Goal: Find specific page/section: Find specific page/section

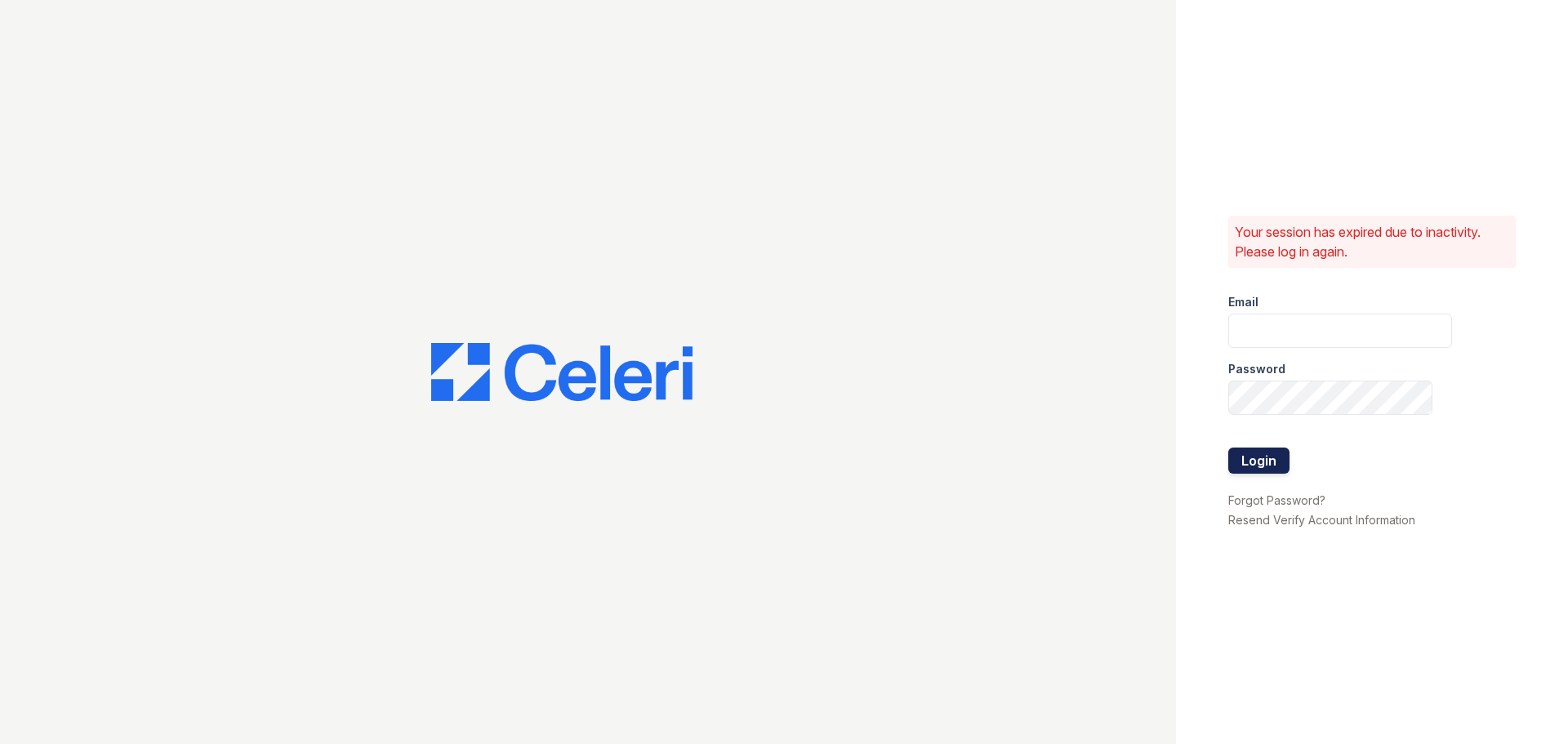
type input "[EMAIL_ADDRESS][DOMAIN_NAME]"
click at [1266, 469] on button "Login" at bounding box center [1259, 461] width 61 height 26
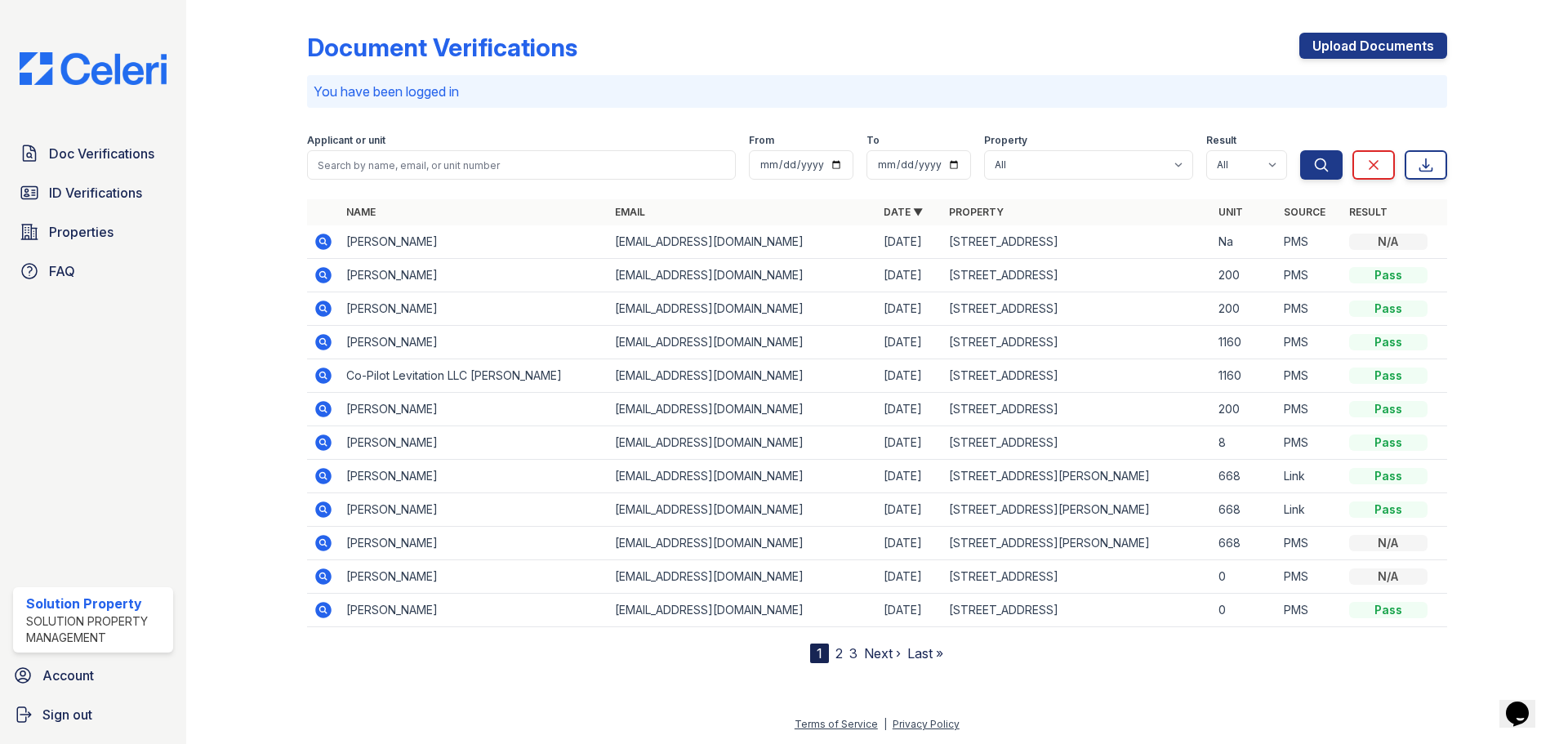
click at [326, 238] on icon at bounding box center [323, 241] width 17 height 17
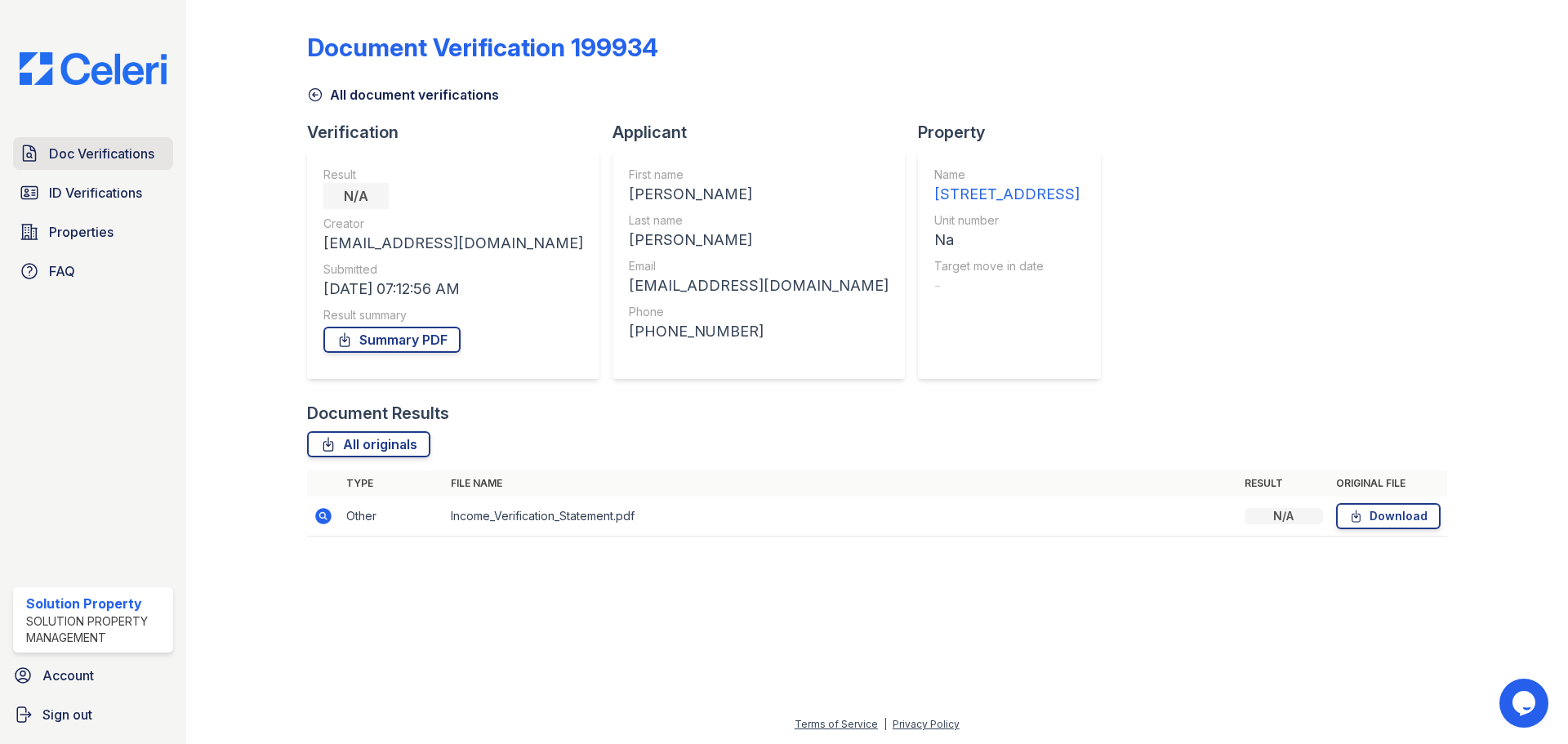
click at [104, 150] on span "Doc Verifications" at bounding box center [102, 154] width 105 height 19
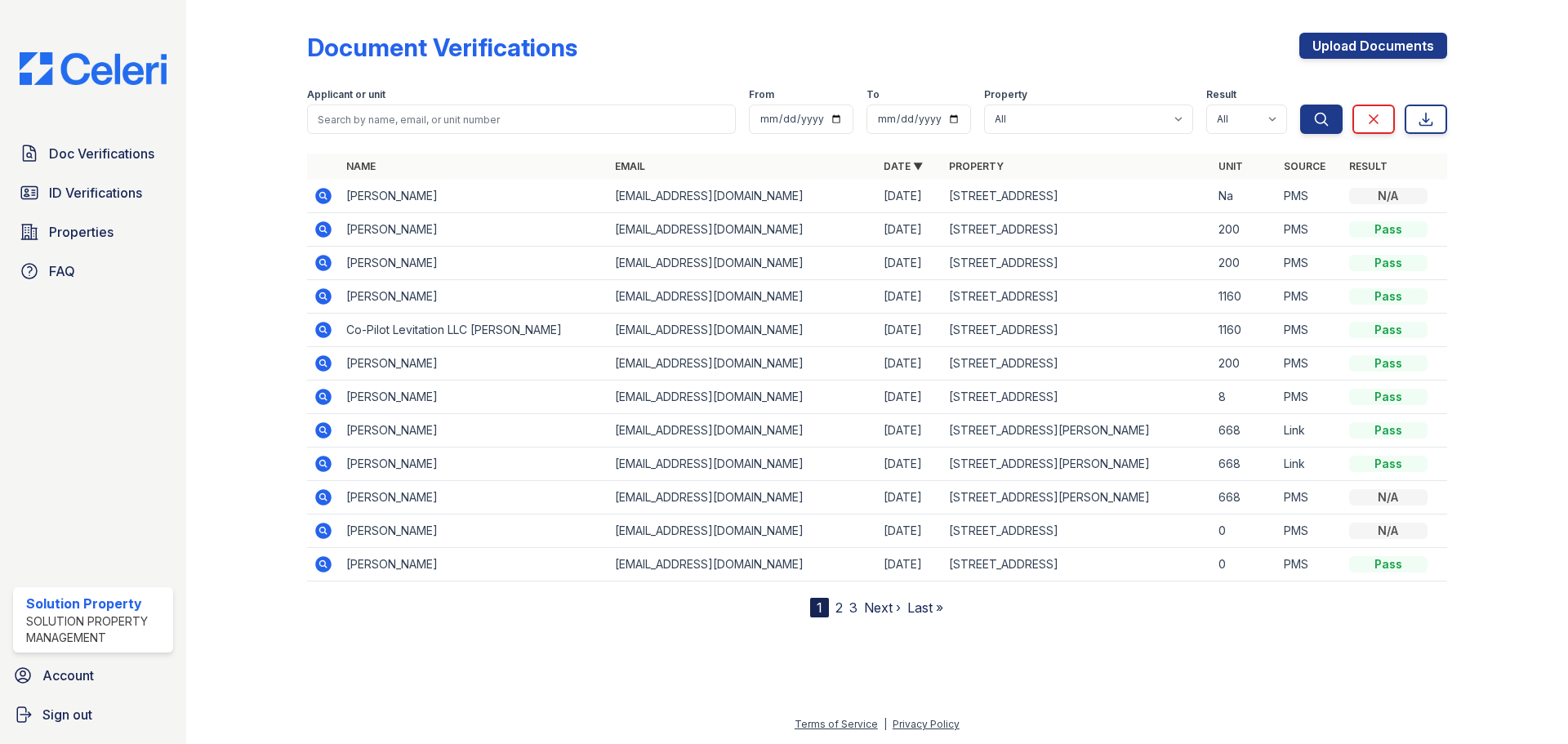
click at [323, 199] on icon at bounding box center [323, 196] width 17 height 17
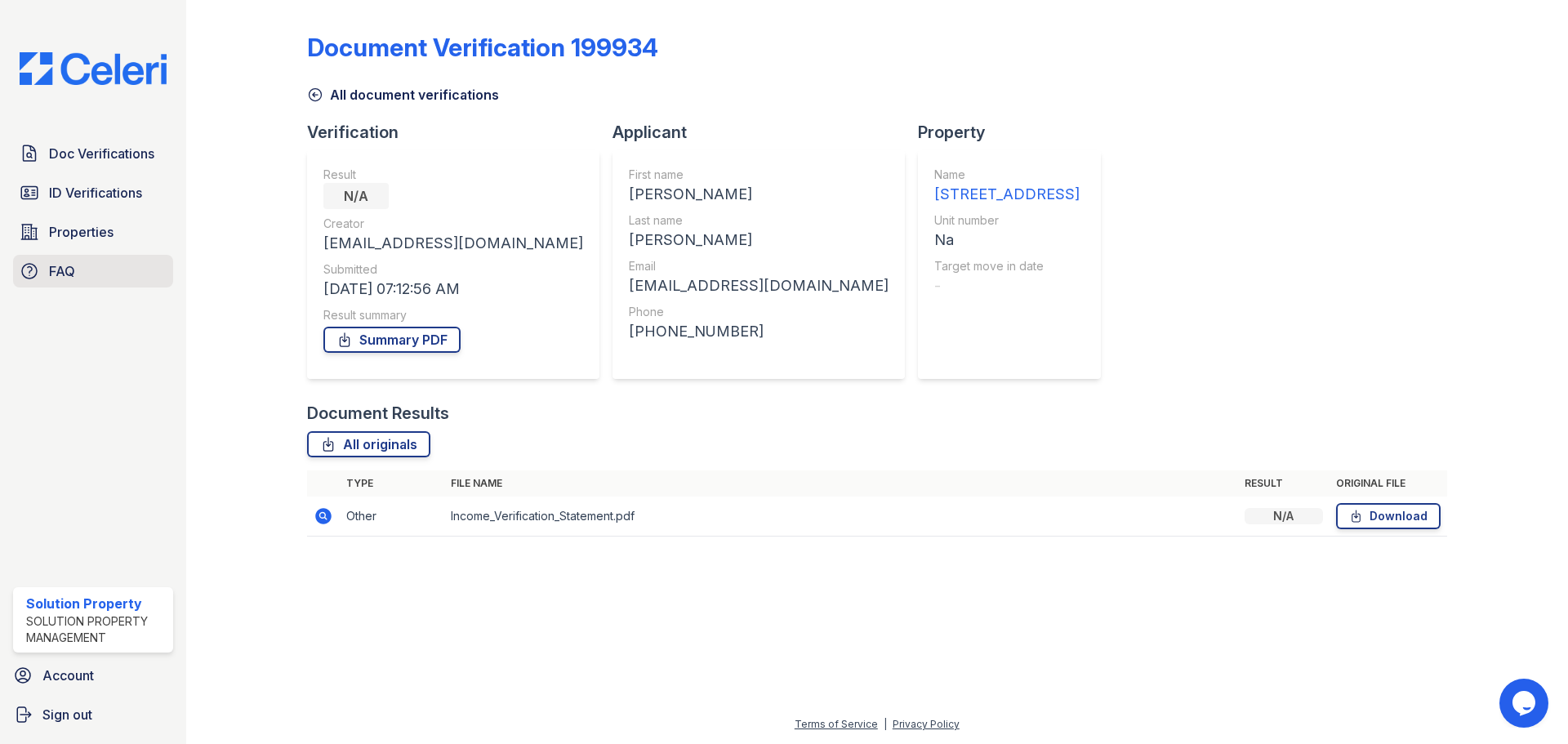
click at [103, 275] on link "FAQ" at bounding box center [93, 270] width 160 height 32
click at [79, 231] on span "Properties" at bounding box center [82, 232] width 65 height 19
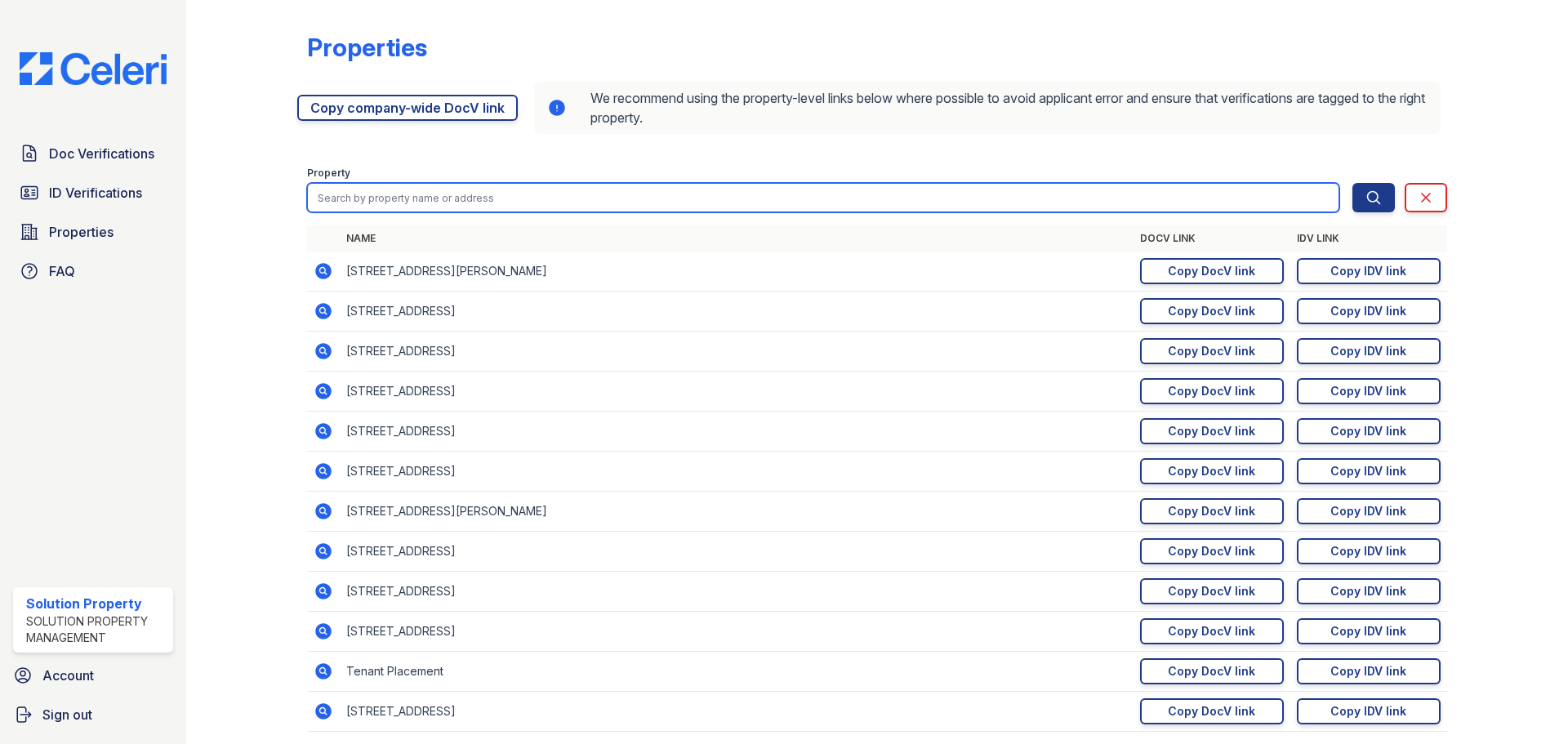
click at [378, 205] on input "search" at bounding box center [824, 197] width 1032 height 29
type input "[STREET_ADDRESS]"
click at [1353, 182] on button "Search" at bounding box center [1374, 197] width 42 height 29
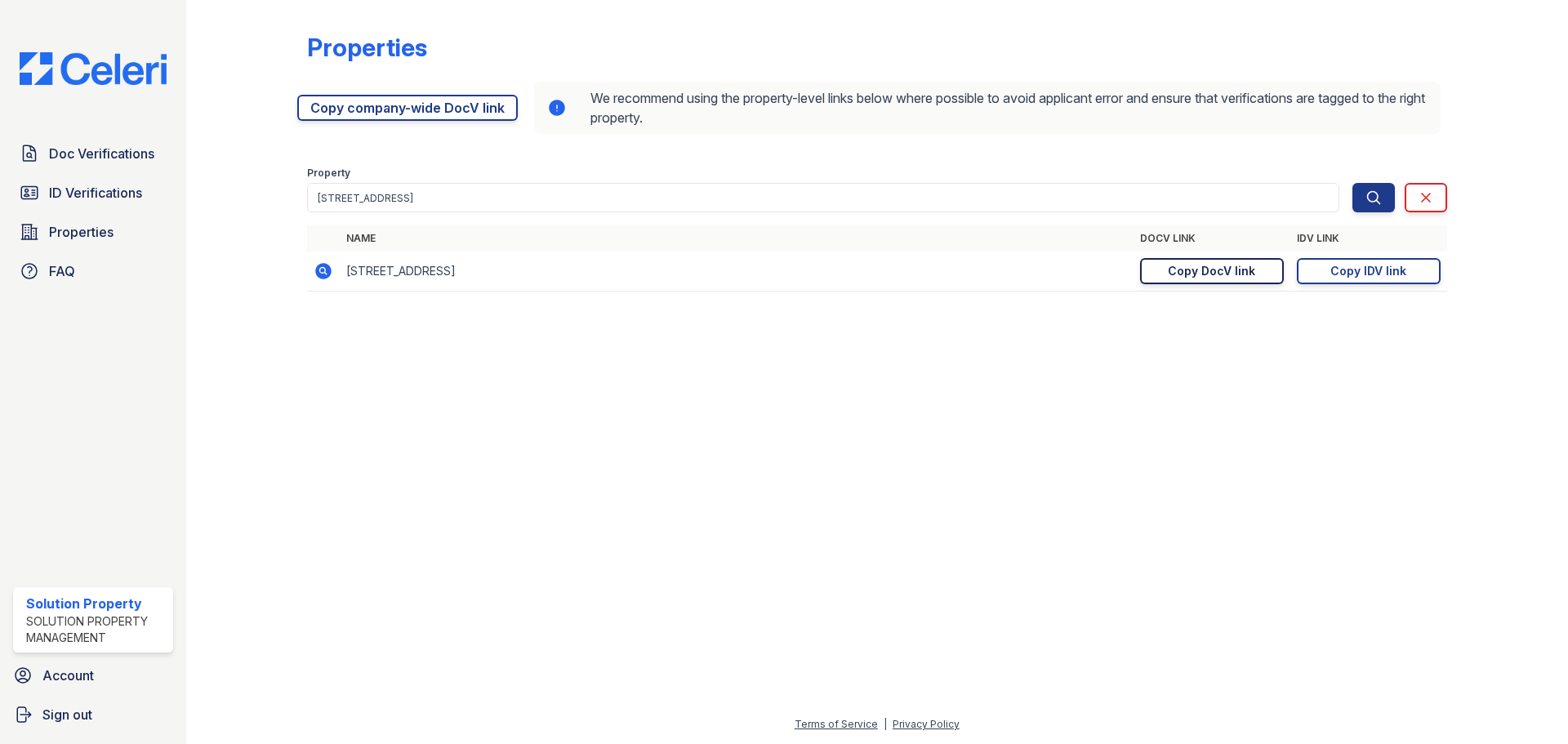
click at [1170, 263] on div "Copy DocV link" at bounding box center [1212, 271] width 88 height 17
click at [322, 267] on icon at bounding box center [323, 271] width 19 height 19
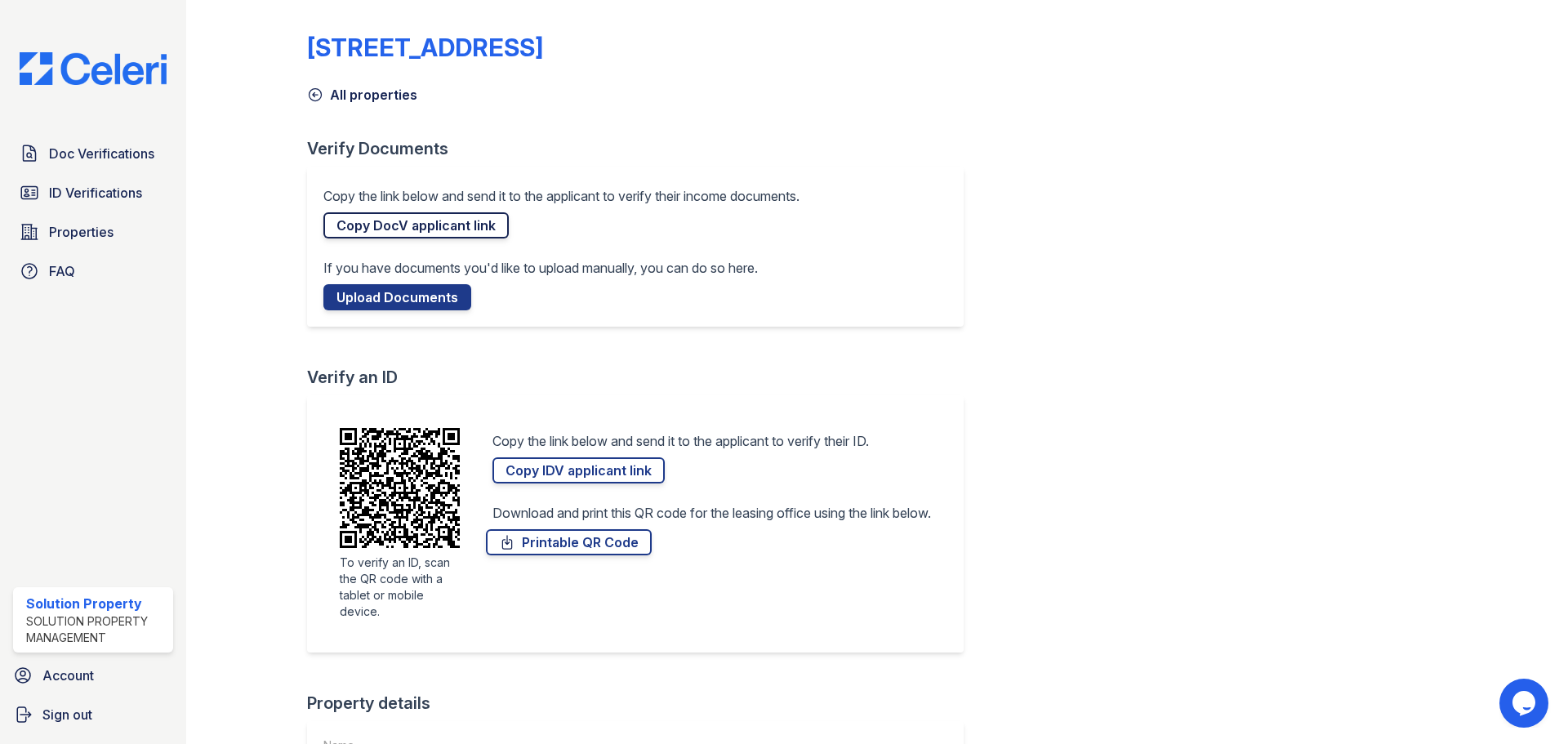
click at [417, 229] on link "Copy DocV applicant link" at bounding box center [415, 225] width 185 height 26
